Goal: Information Seeking & Learning: Understand process/instructions

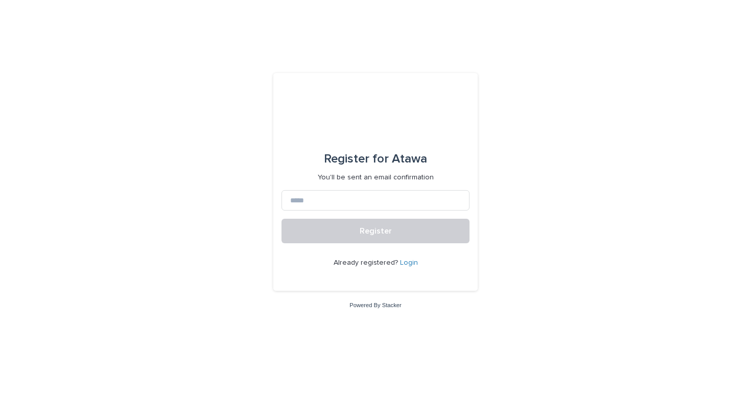
click at [410, 262] on link "Login" at bounding box center [409, 262] width 18 height 7
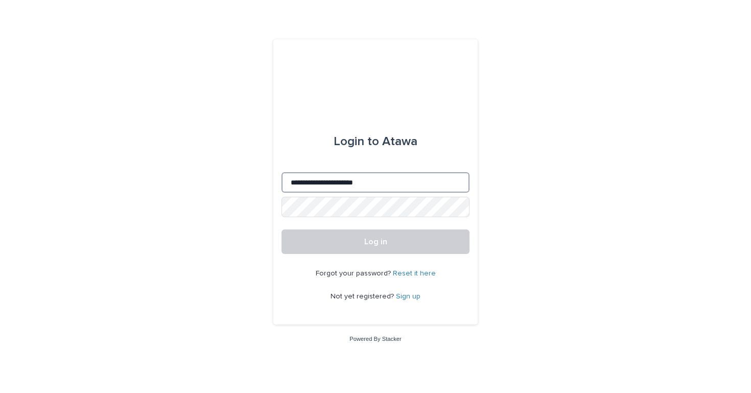
type input "**********"
click at [376, 242] on button "Log in" at bounding box center [376, 241] width 188 height 25
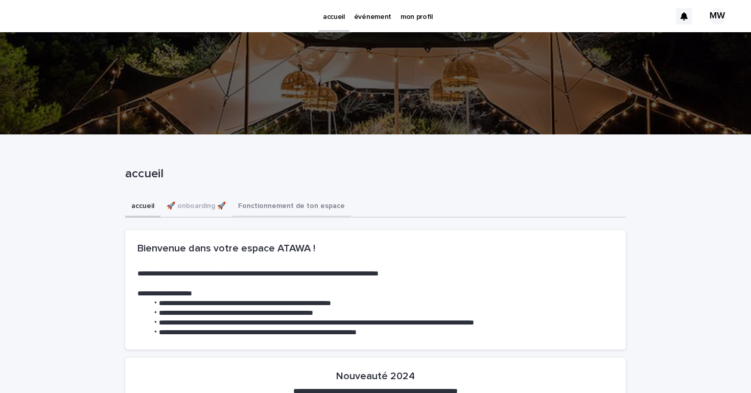
click at [283, 203] on button "Fonctionnement de ton espace" at bounding box center [291, 206] width 119 height 21
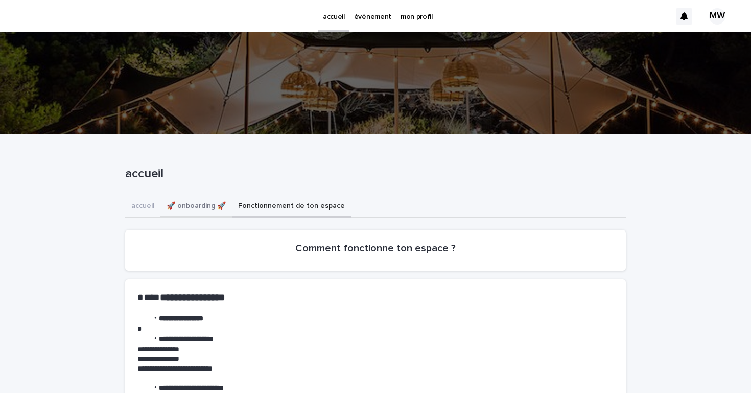
click at [187, 204] on button "🚀 onboarding 🚀" at bounding box center [196, 206] width 72 height 21
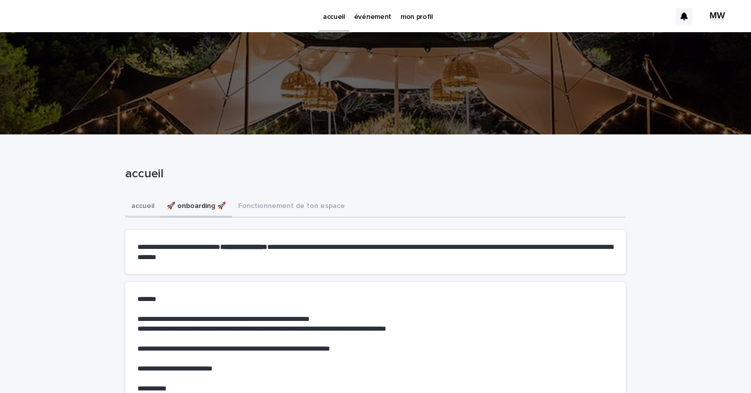
click at [141, 202] on button "accueil" at bounding box center [142, 206] width 35 height 21
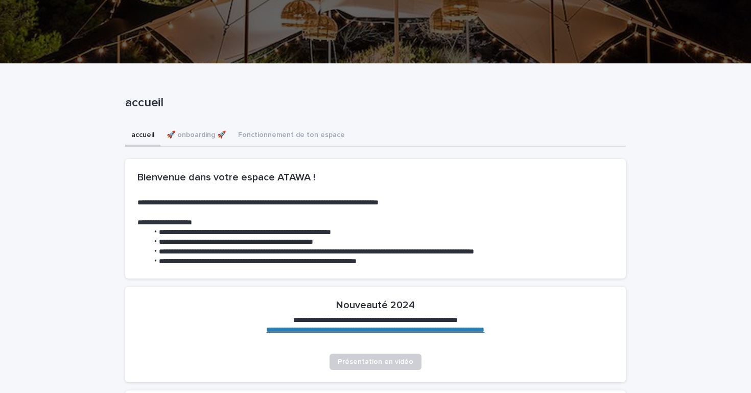
scroll to position [48, 0]
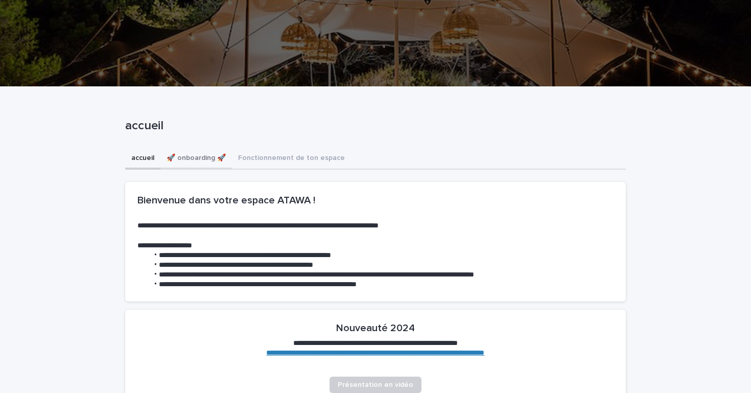
click at [207, 158] on button "🚀 onboarding 🚀" at bounding box center [196, 158] width 72 height 21
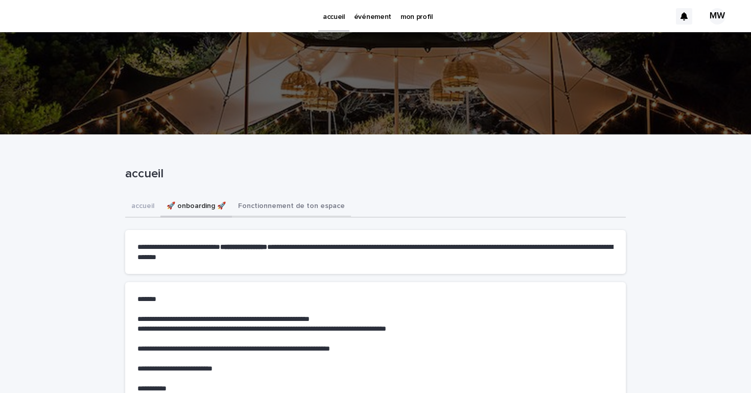
click at [290, 205] on button "Fonctionnement de ton espace" at bounding box center [291, 206] width 119 height 21
